Goal: Transaction & Acquisition: Obtain resource

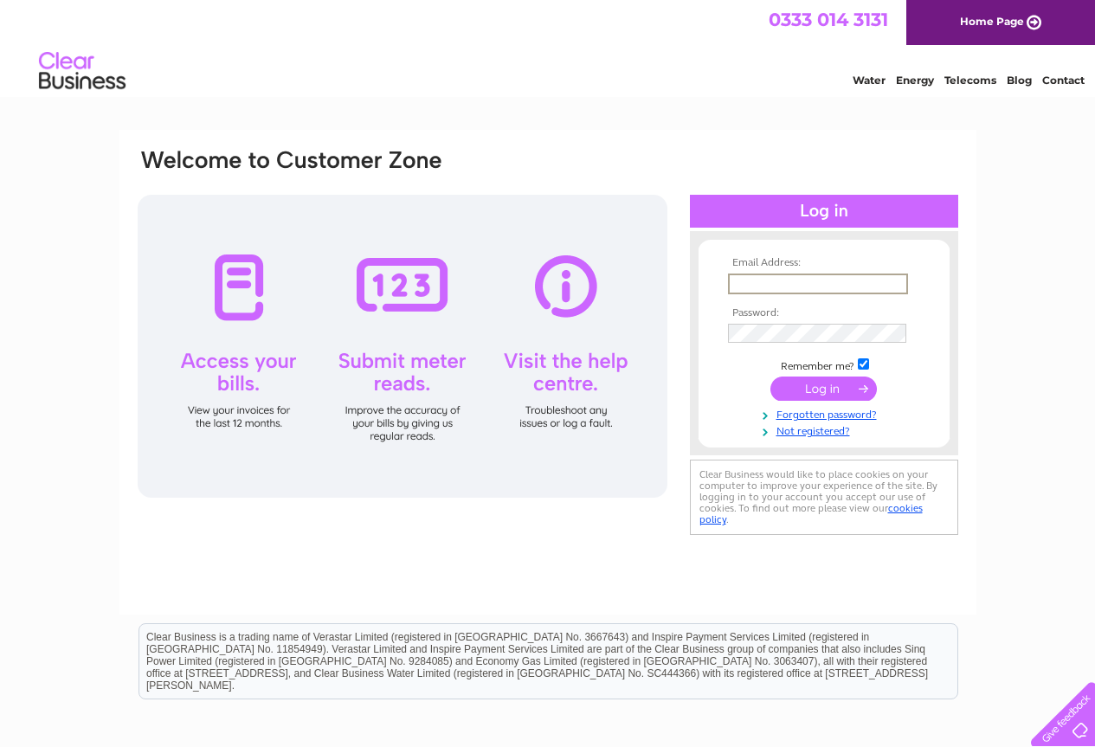
click at [757, 289] on input "text" at bounding box center [818, 284] width 180 height 21
type input "brownspetshop@tiscali.co.uk"
click at [826, 391] on input "submit" at bounding box center [824, 389] width 107 height 24
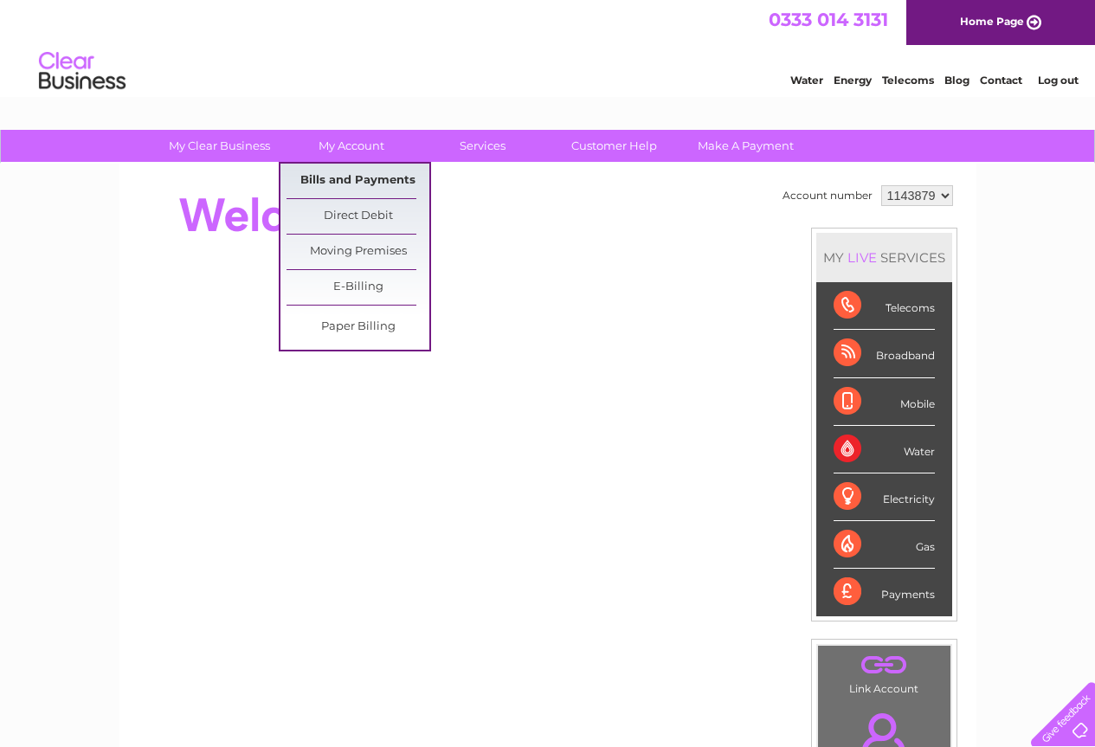
click at [357, 171] on link "Bills and Payments" at bounding box center [358, 181] width 143 height 35
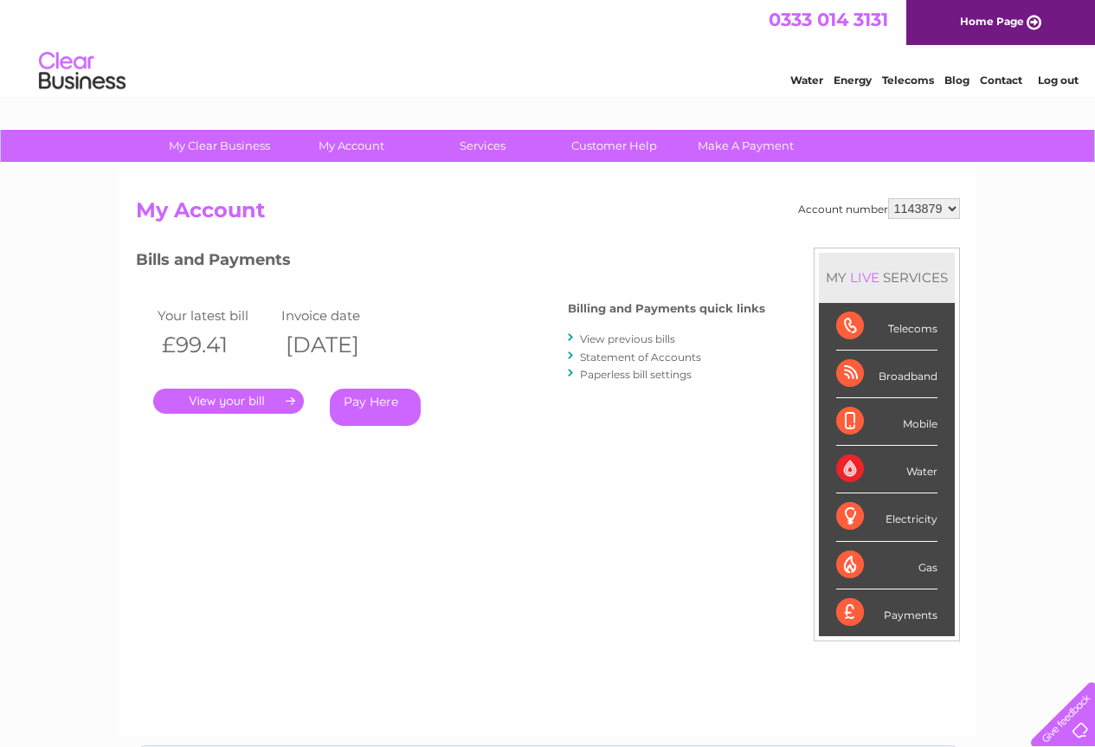
click at [232, 393] on link "." at bounding box center [228, 401] width 151 height 25
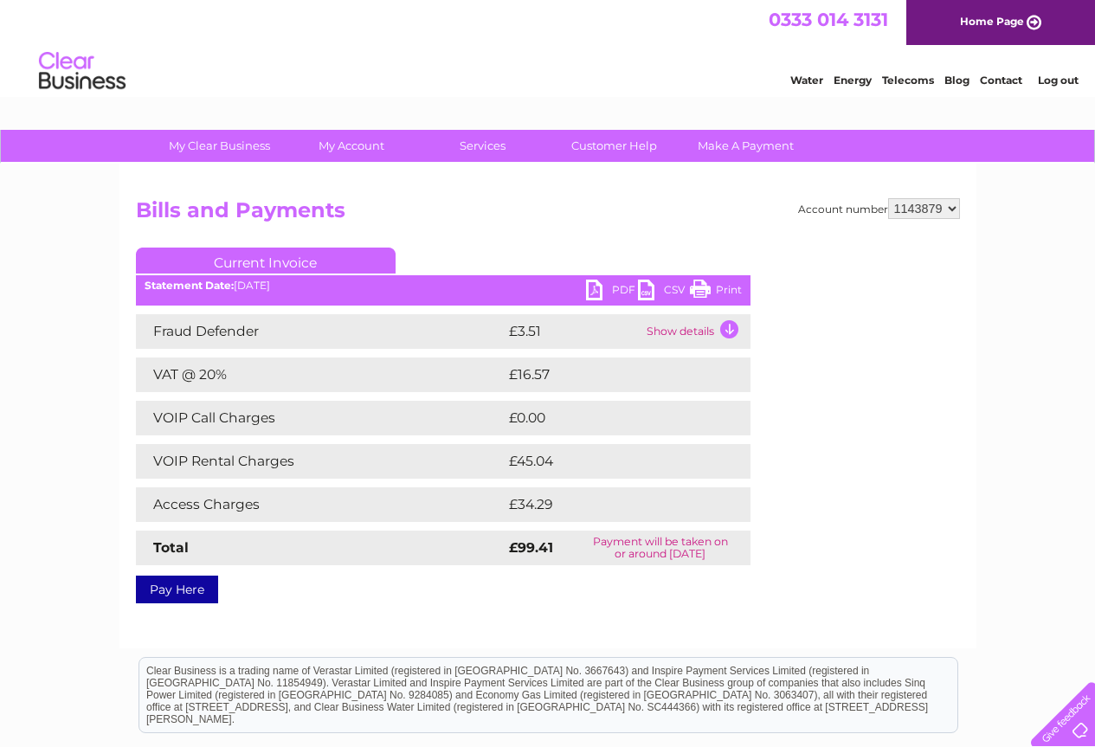
click at [586, 287] on link "PDF" at bounding box center [612, 292] width 52 height 25
click at [1051, 81] on link "Log out" at bounding box center [1058, 80] width 41 height 13
